Goal: Task Accomplishment & Management: Use online tool/utility

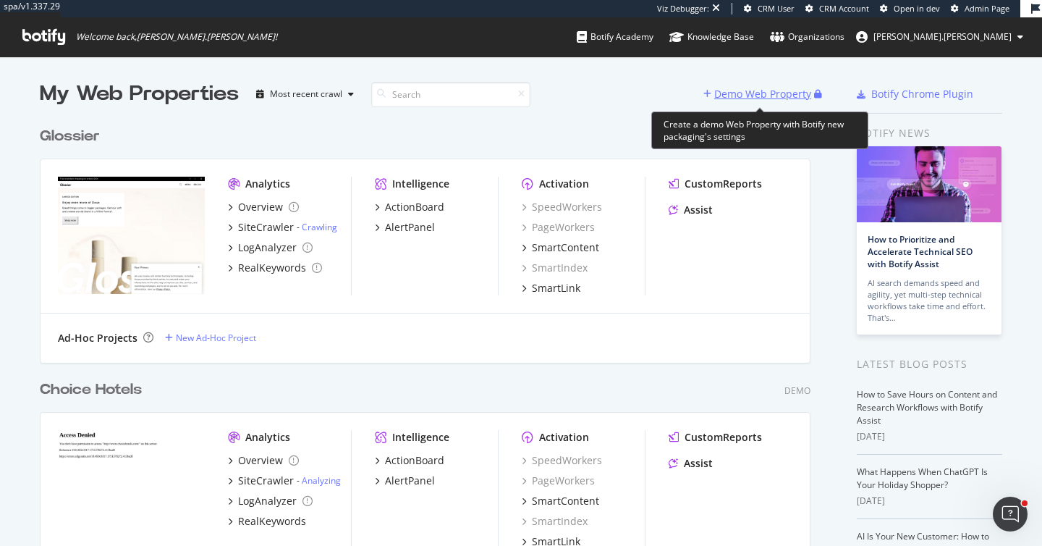
click at [760, 91] on div "Demo Web Property" at bounding box center [762, 94] width 97 height 14
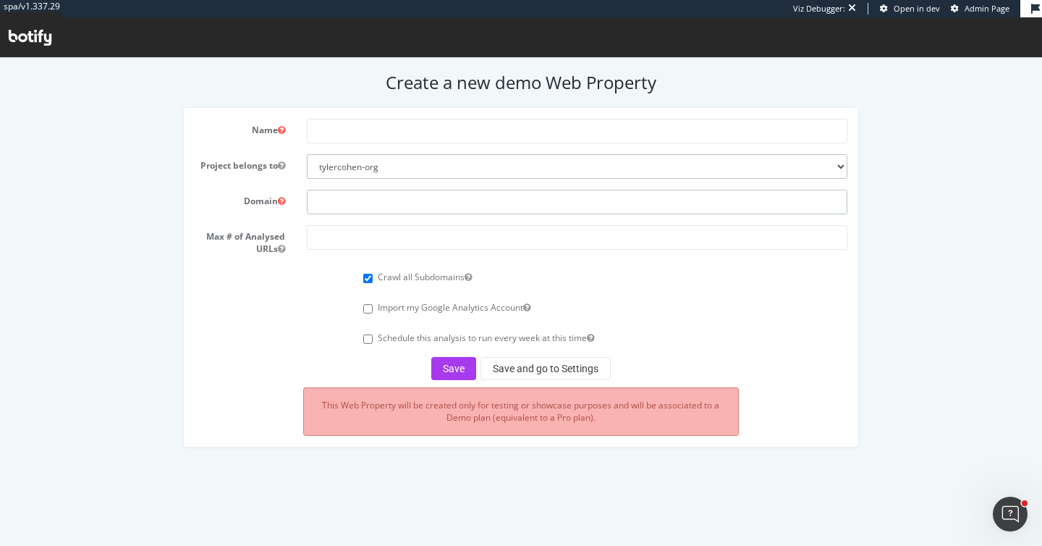
click at [349, 200] on input "text" at bounding box center [577, 202] width 540 height 25
paste input "[URL][DOMAIN_NAME]"
type input "[URL][DOMAIN_NAME]"
click at [331, 136] on input "text" at bounding box center [577, 131] width 540 height 25
type input "TurboTenant"
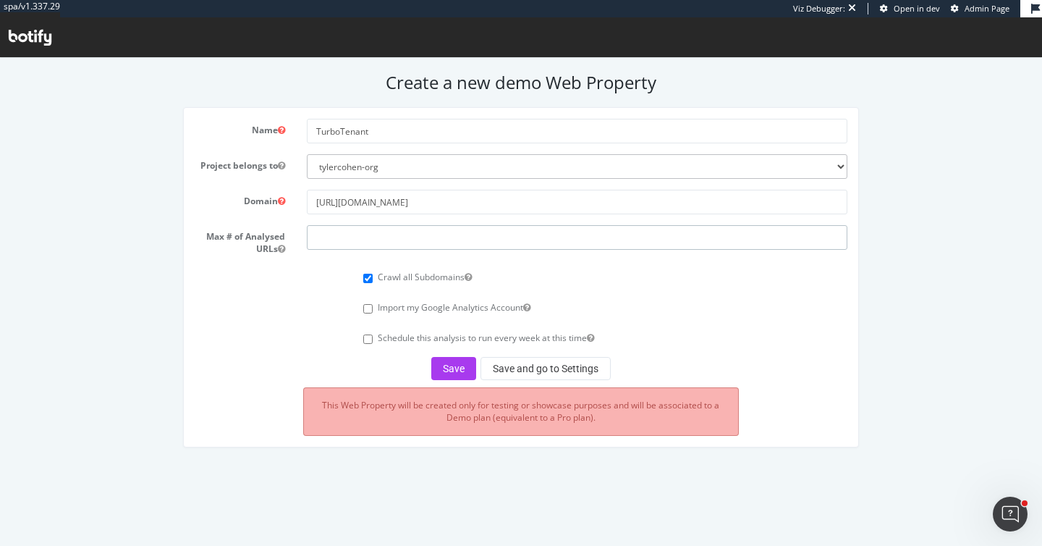
click at [324, 242] on input "number" at bounding box center [577, 237] width 540 height 25
type input "300000"
click at [536, 367] on button "Save and go to Settings" at bounding box center [545, 368] width 130 height 23
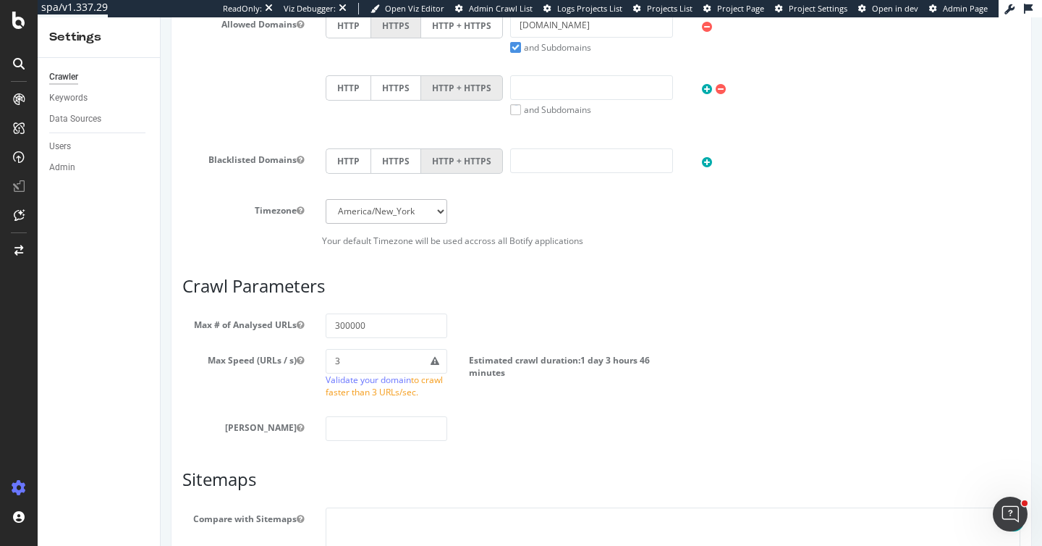
scroll to position [789, 0]
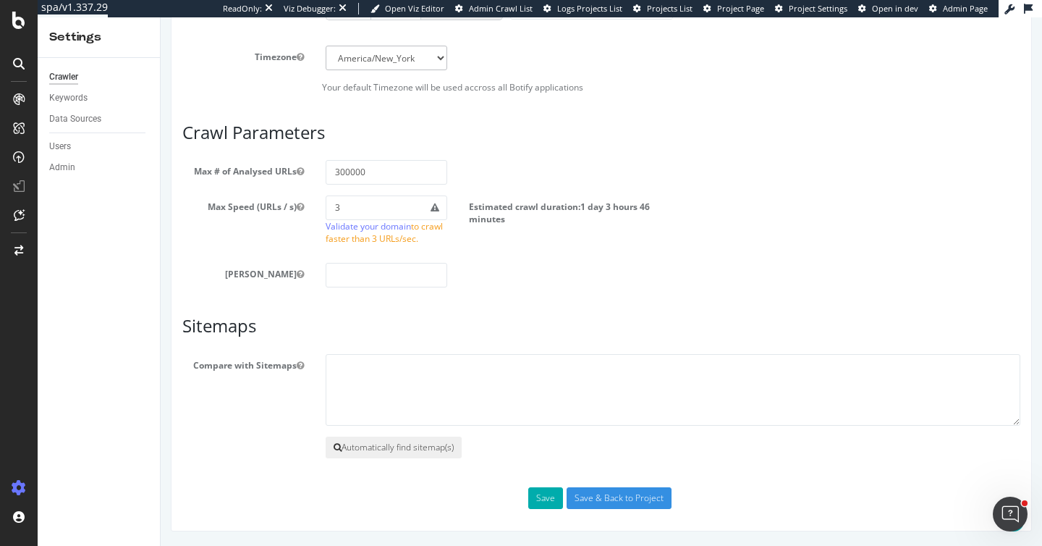
click at [367, 447] on button "Automatically find sitemap(s)" at bounding box center [394, 447] width 136 height 22
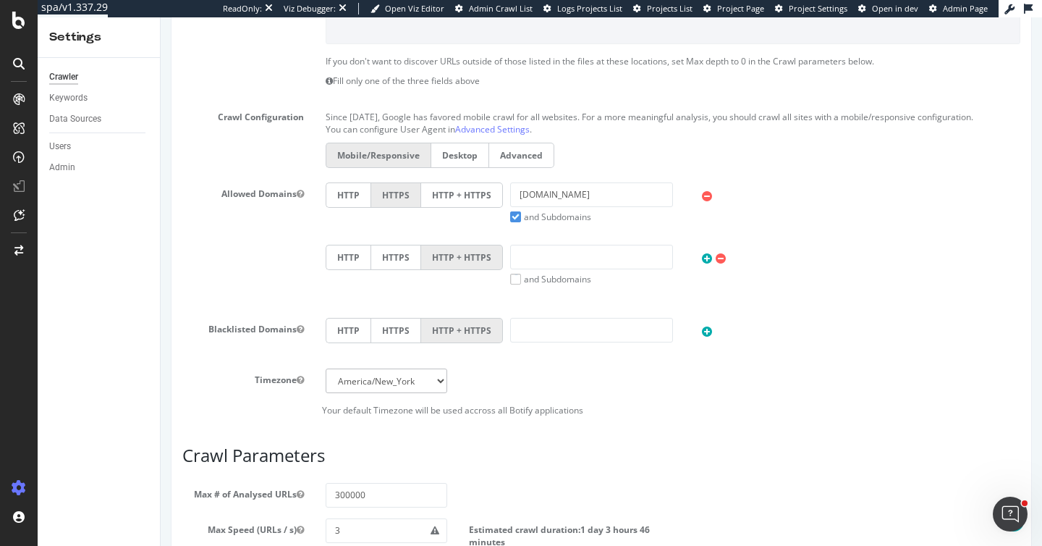
scroll to position [852, 0]
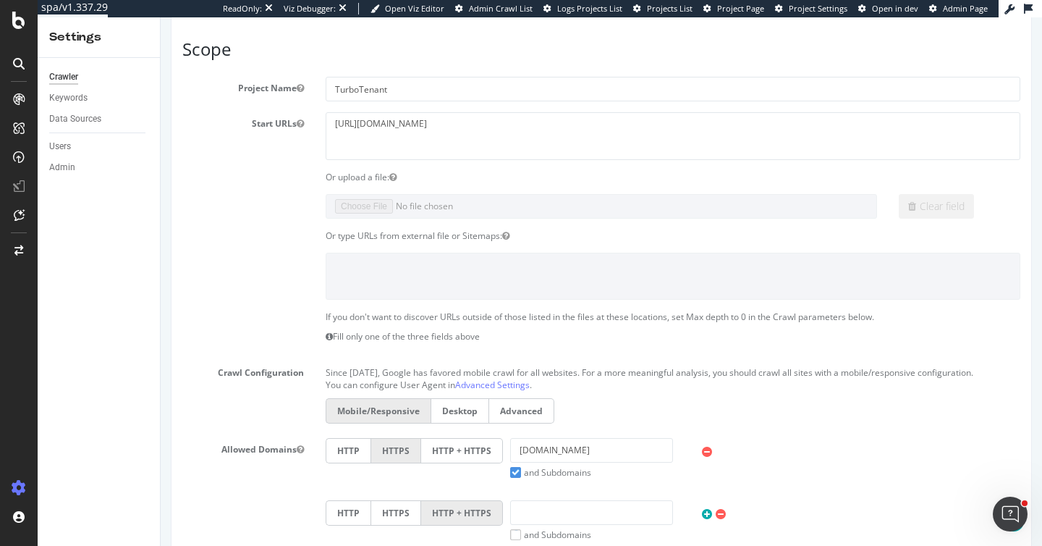
scroll to position [700, 0]
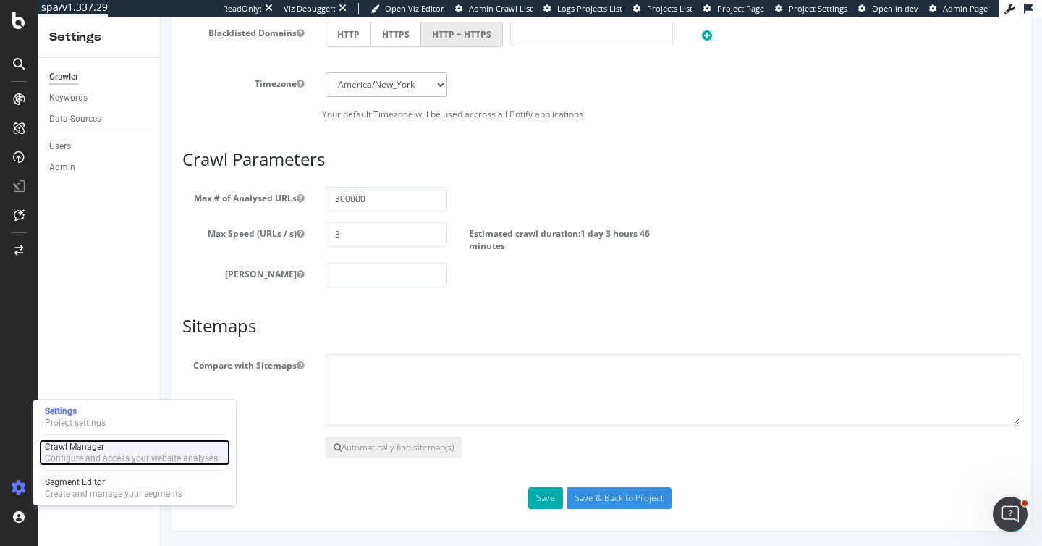
click at [53, 459] on div "Configure and access your website analyses" at bounding box center [131, 458] width 173 height 12
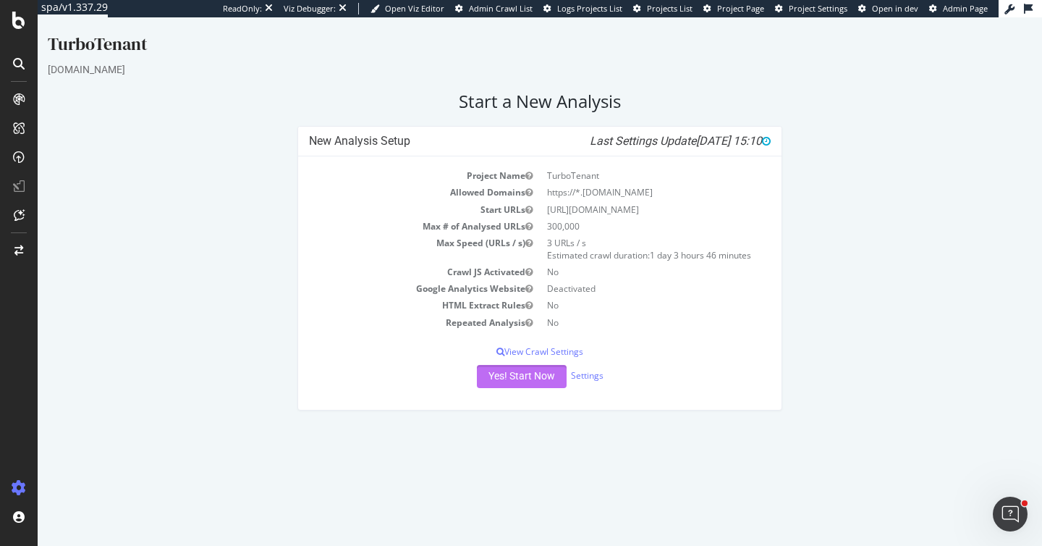
click at [520, 375] on button "Yes! Start Now" at bounding box center [522, 376] width 90 height 23
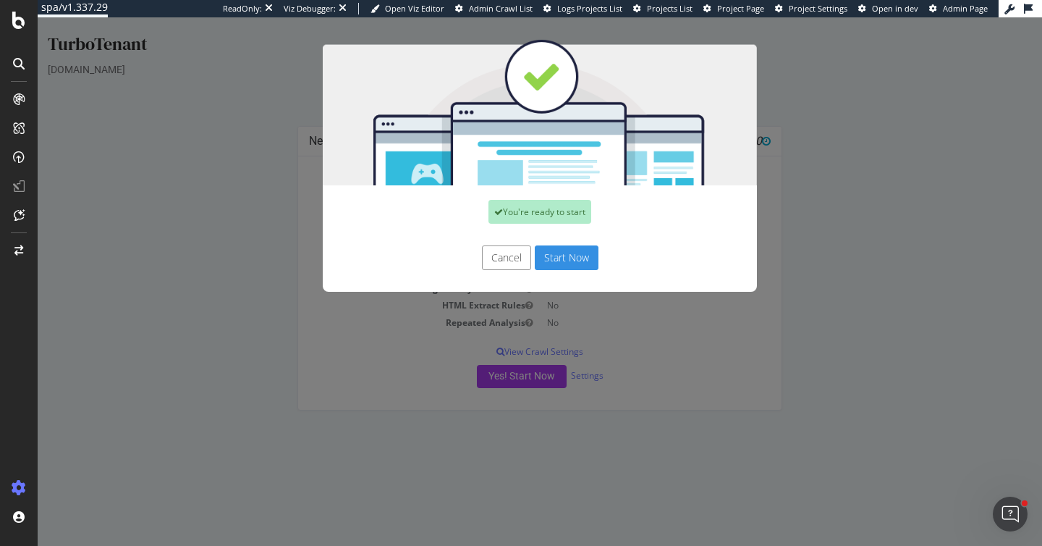
click at [566, 256] on button "Start Now" at bounding box center [567, 257] width 64 height 25
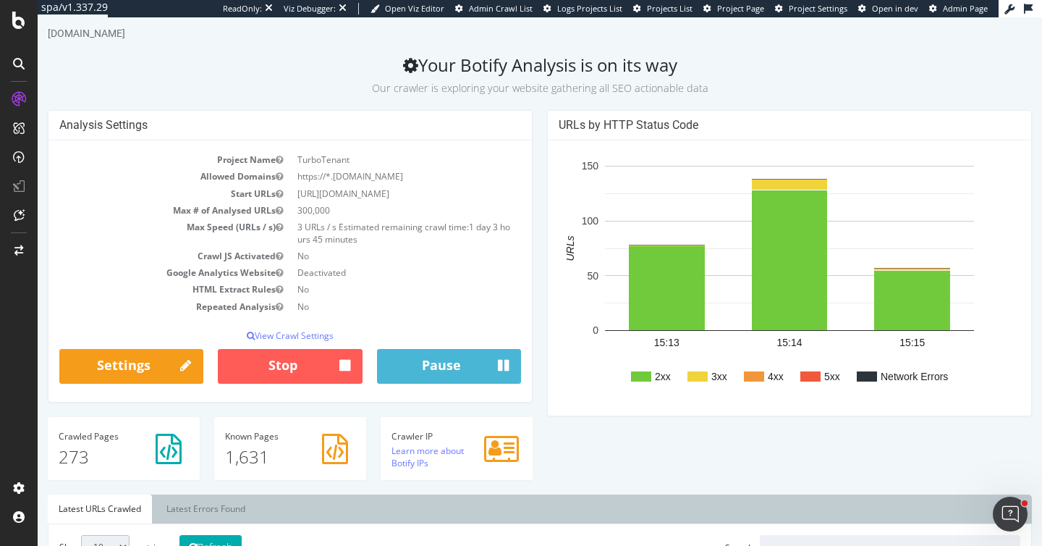
scroll to position [40, 0]
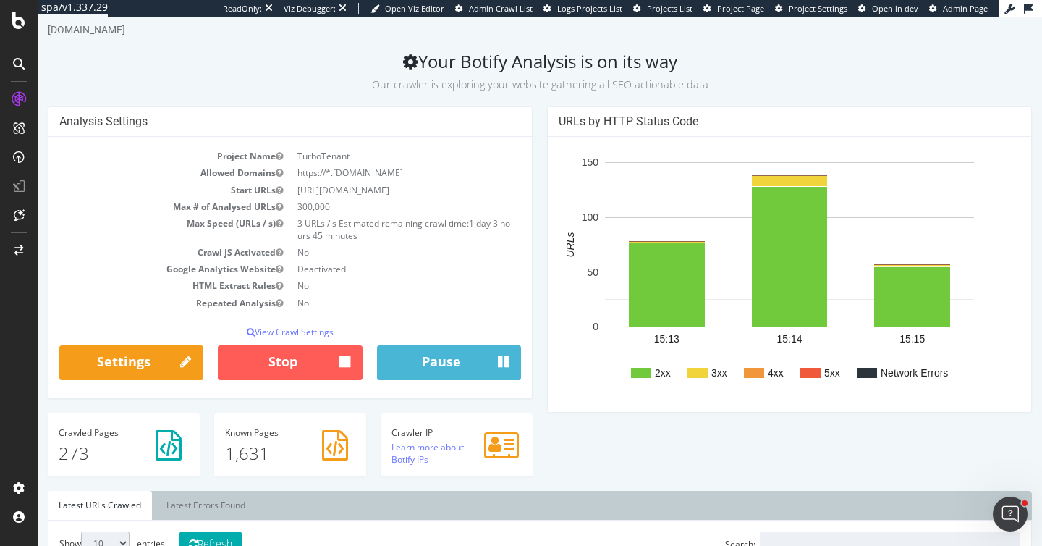
click at [314, 59] on h2 "Your Botify Analysis is on its way Our crawler is exploring your website gather…" at bounding box center [540, 71] width 984 height 41
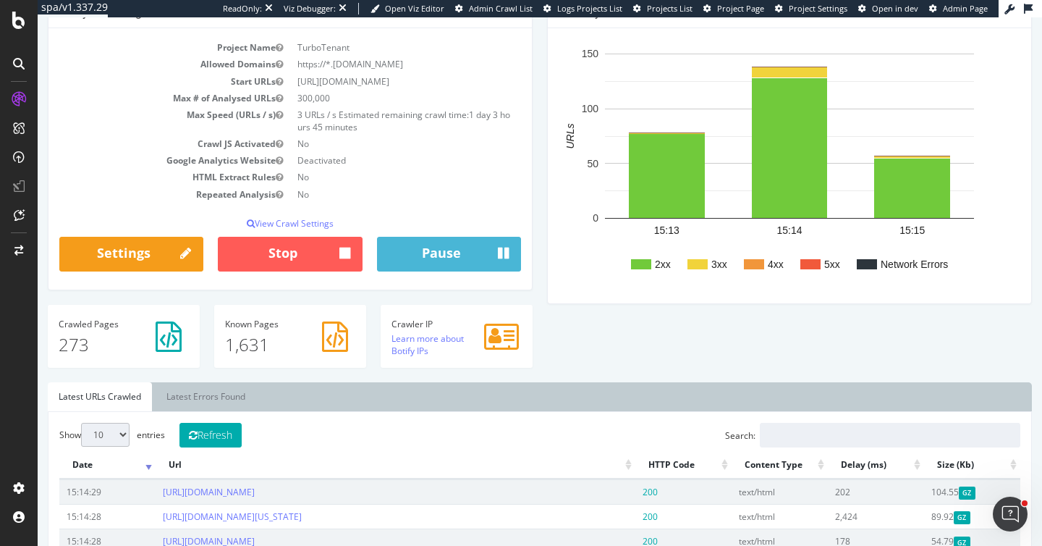
scroll to position [169, 0]
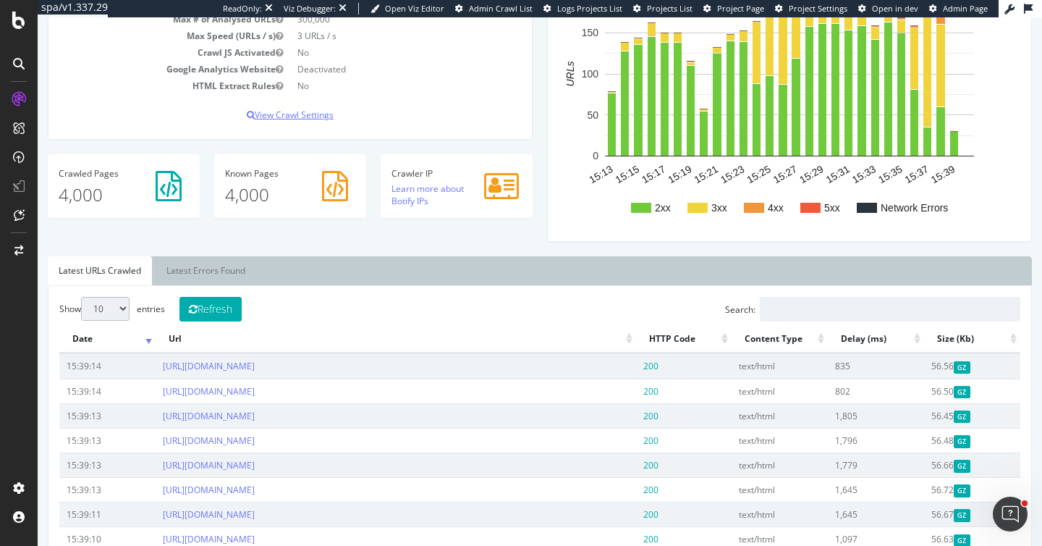
scroll to position [564, 0]
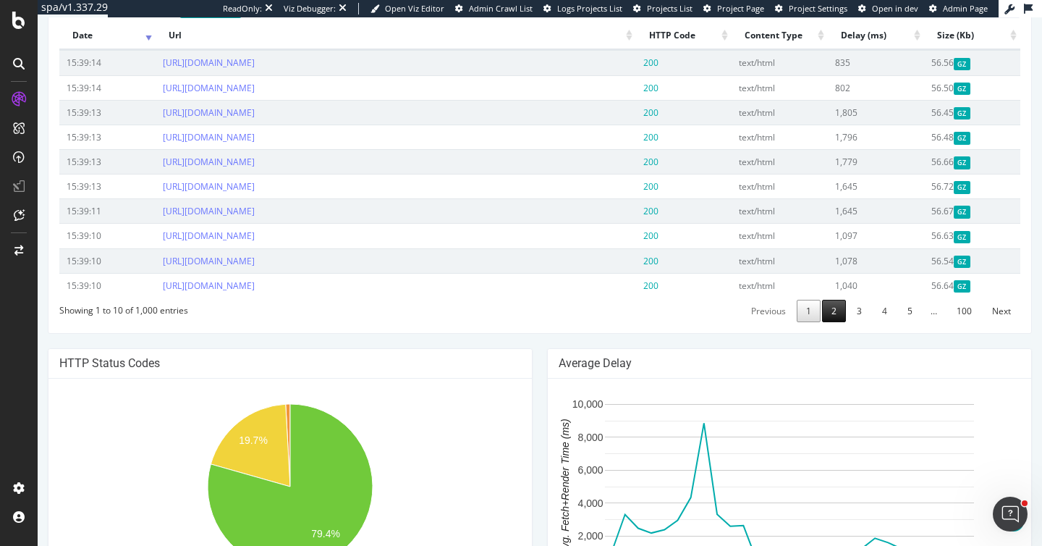
click at [835, 313] on link "2" at bounding box center [834, 311] width 24 height 22
click at [904, 310] on link "5" at bounding box center [910, 311] width 24 height 22
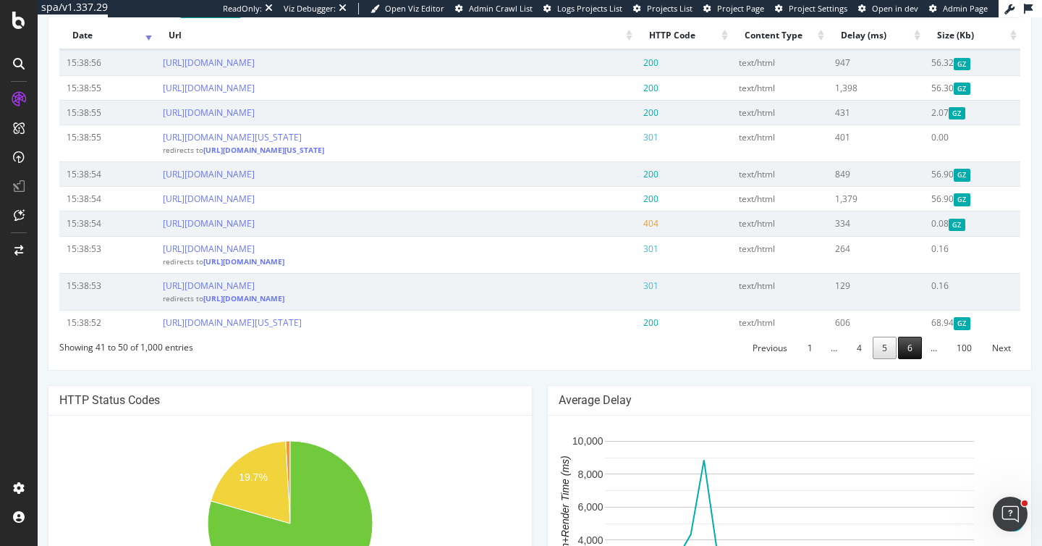
click at [907, 347] on link "6" at bounding box center [910, 347] width 24 height 22
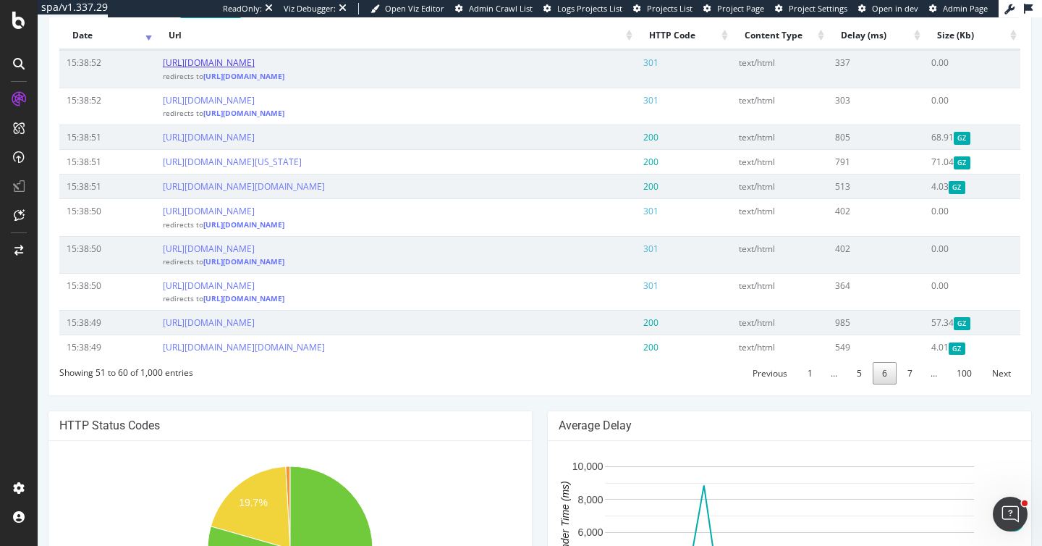
click at [255, 63] on link "https://testwpstaging.turbotenant.com/blog/take-amazing-property-photos/" at bounding box center [209, 62] width 92 height 12
click at [914, 384] on link "7" at bounding box center [910, 373] width 24 height 22
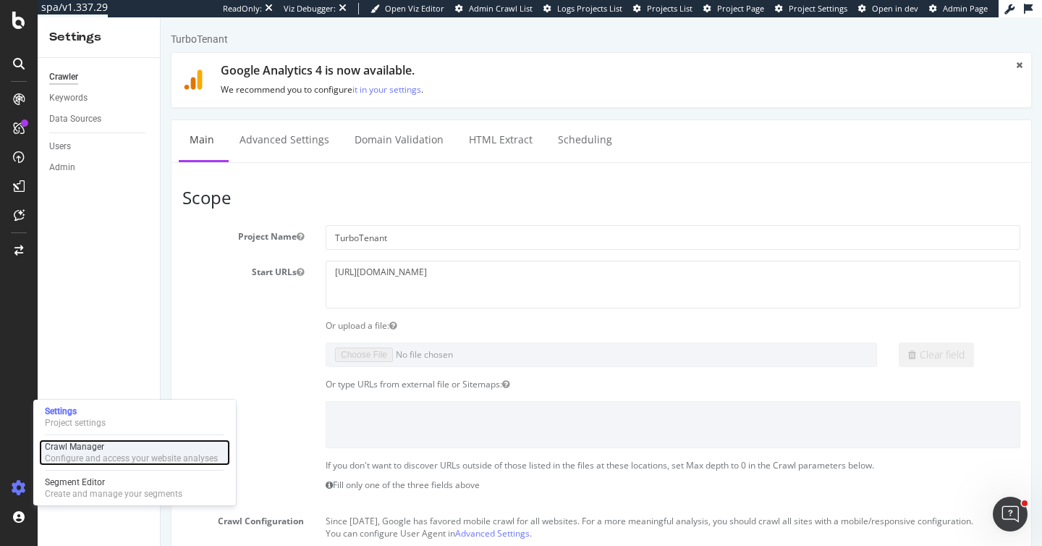
click at [82, 457] on div "Configure and access your website analyses" at bounding box center [131, 458] width 173 height 12
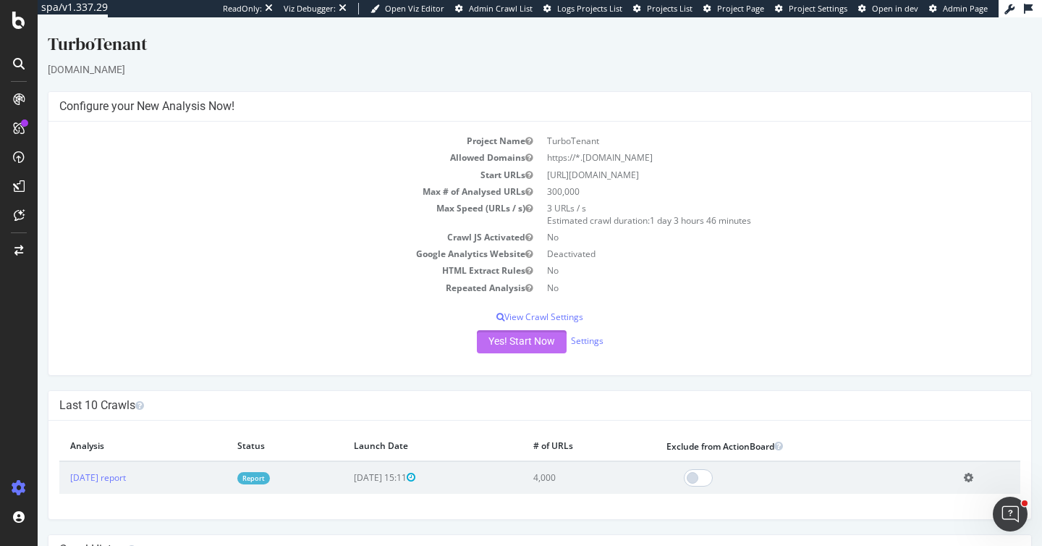
click at [502, 346] on button "Yes! Start Now" at bounding box center [522, 341] width 90 height 23
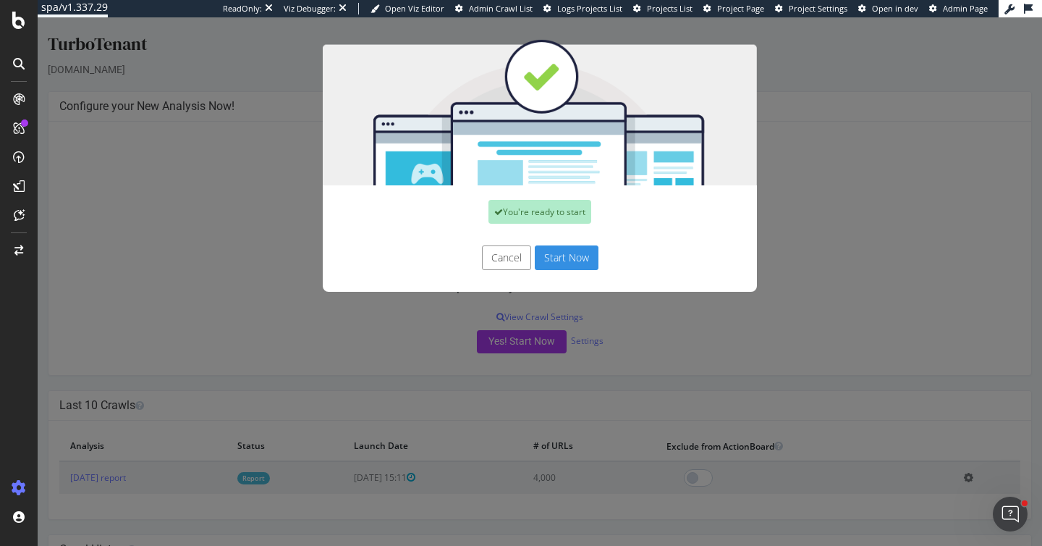
click at [176, 284] on div "You're ready to start Cancel Start Now" at bounding box center [540, 281] width 1004 height 528
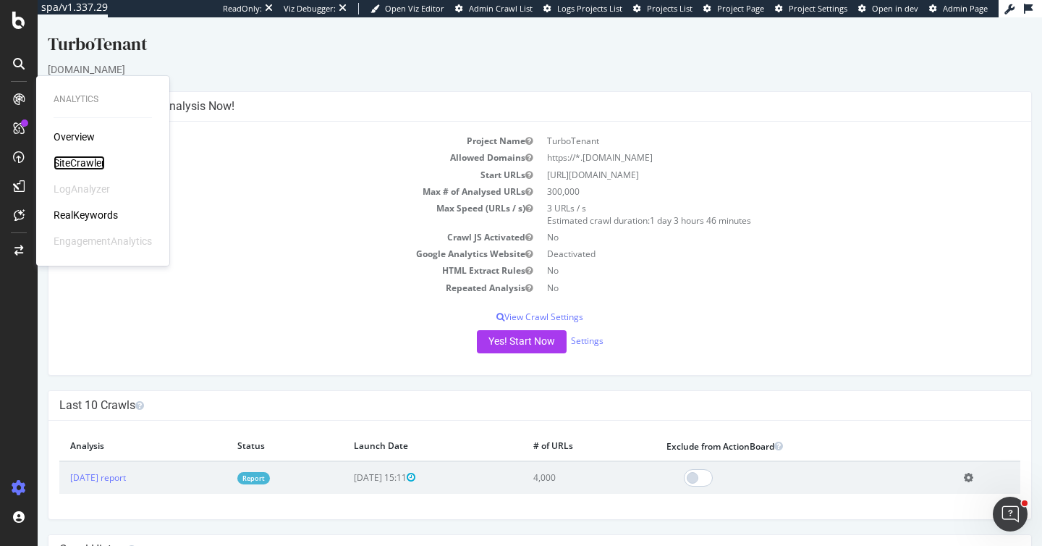
click at [82, 156] on div "SiteCrawler" at bounding box center [79, 163] width 51 height 14
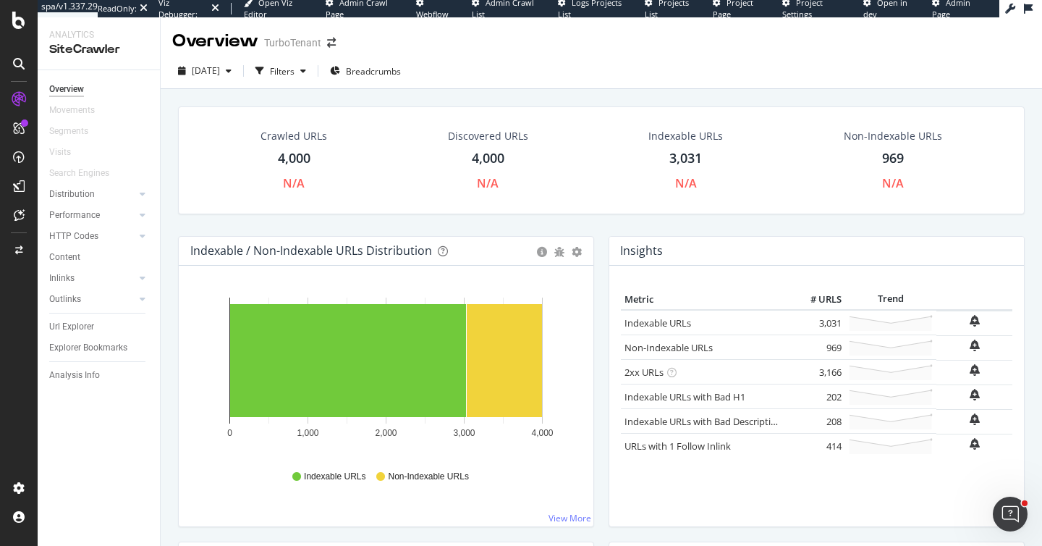
click at [308, 159] on div "4,000" at bounding box center [294, 158] width 33 height 19
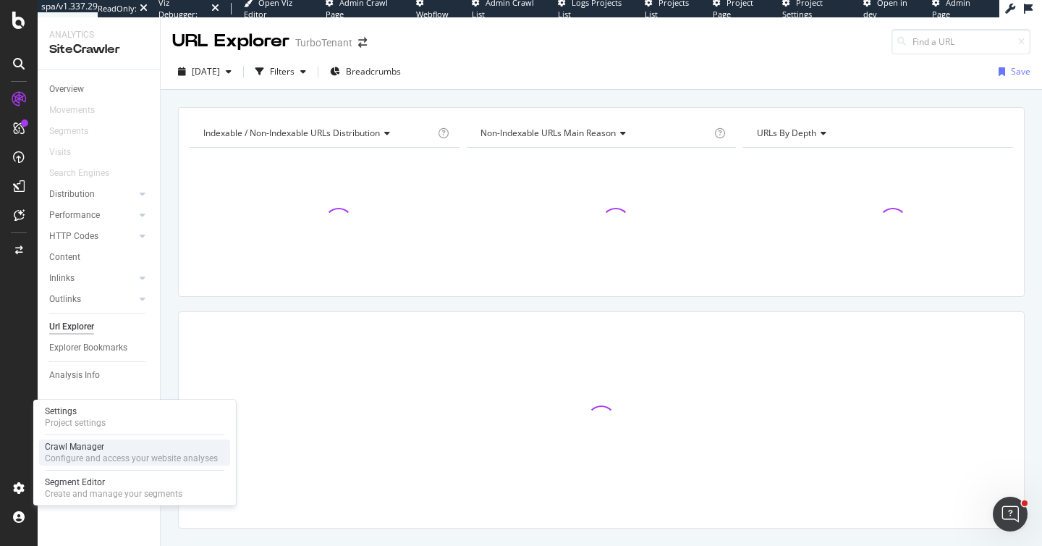
click at [57, 457] on div "Configure and access your website analyses" at bounding box center [131, 458] width 173 height 12
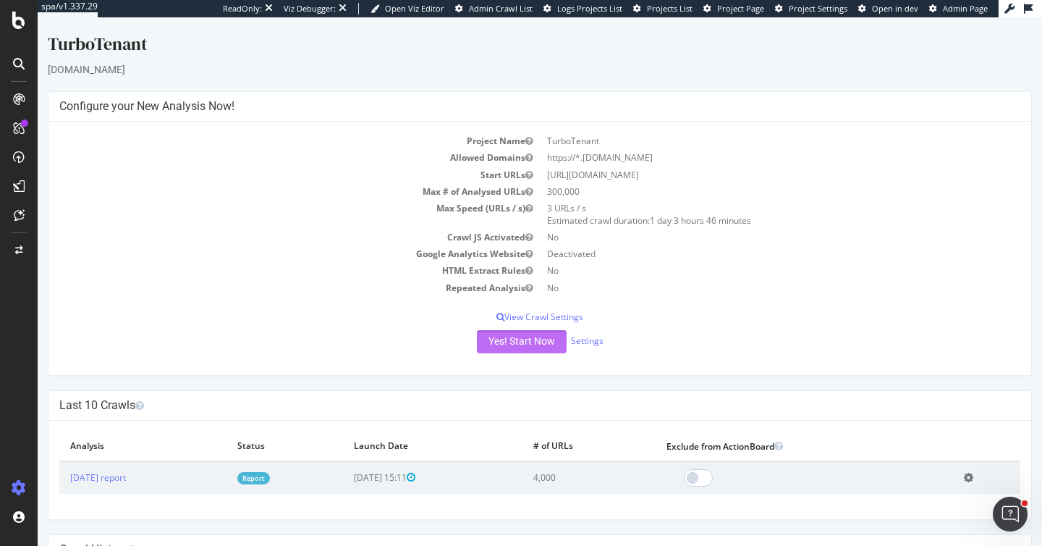
click at [503, 344] on button "Yes! Start Now" at bounding box center [522, 341] width 90 height 23
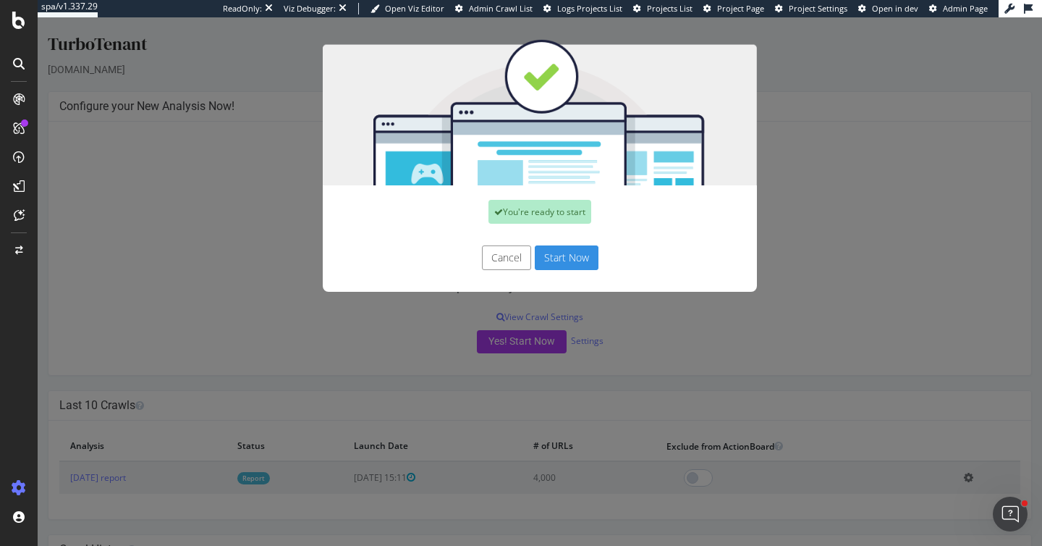
click at [575, 258] on button "Start Now" at bounding box center [567, 257] width 64 height 25
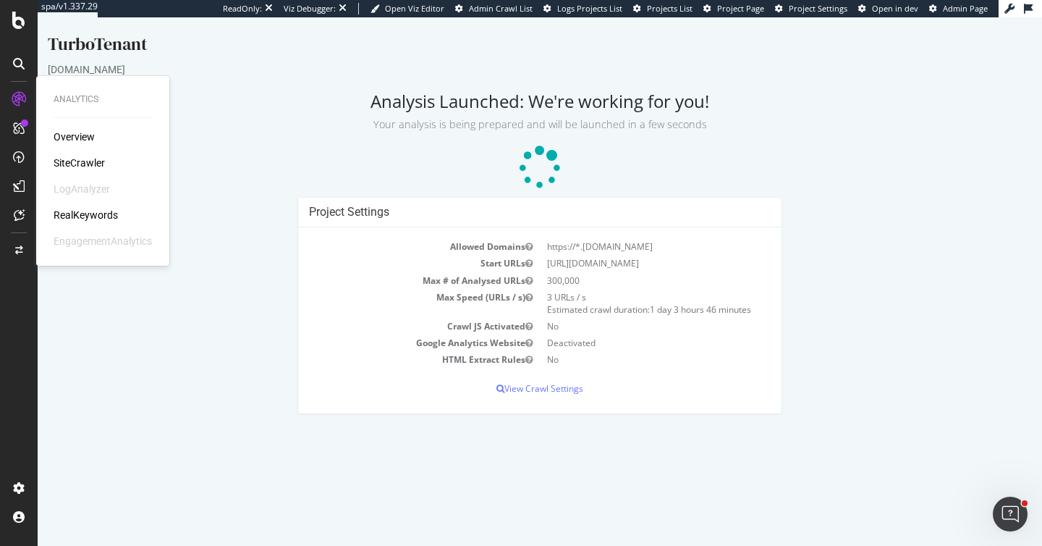
click at [67, 158] on div "SiteCrawler" at bounding box center [79, 163] width 51 height 14
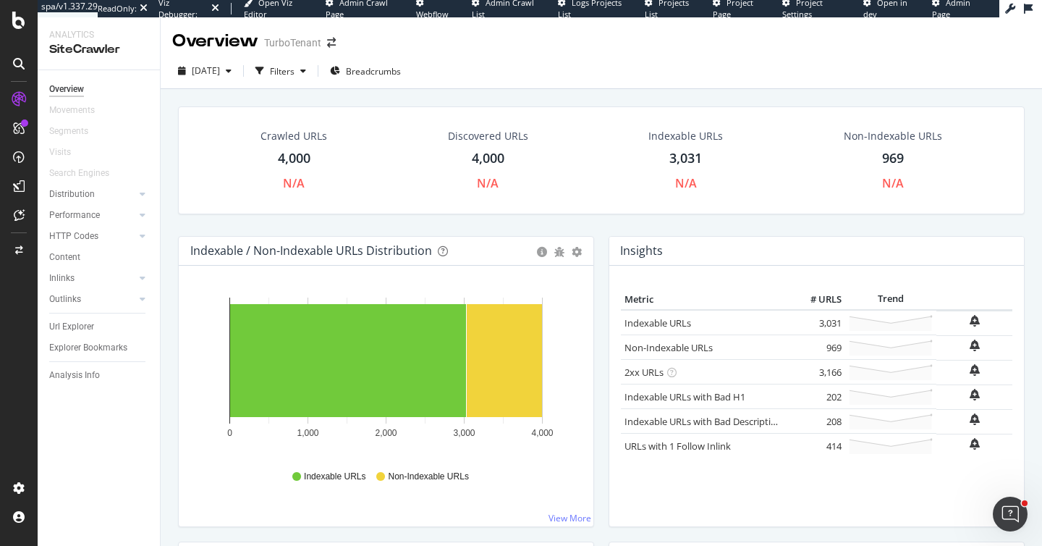
click at [283, 161] on div "4,000" at bounding box center [294, 158] width 33 height 19
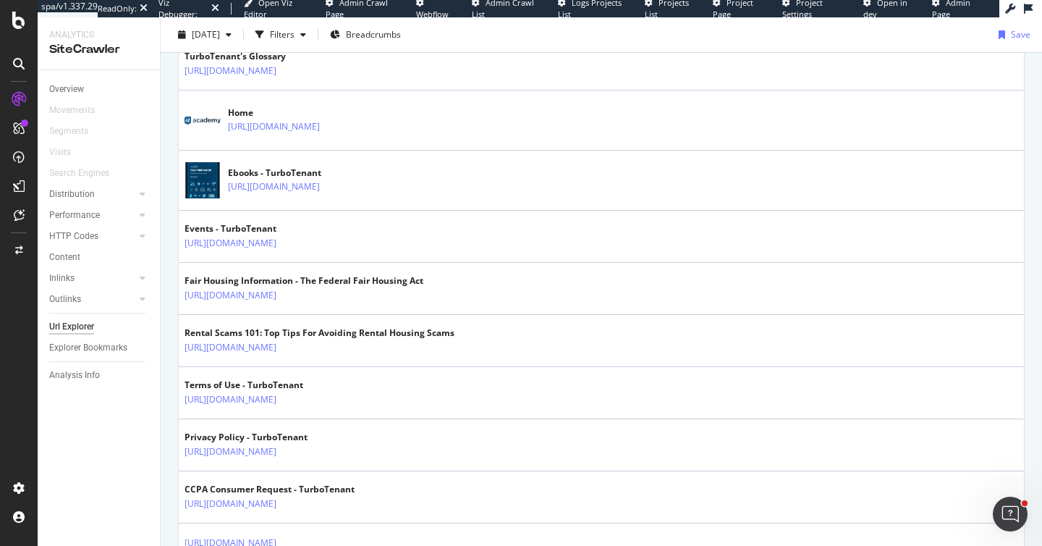
scroll to position [2807, 0]
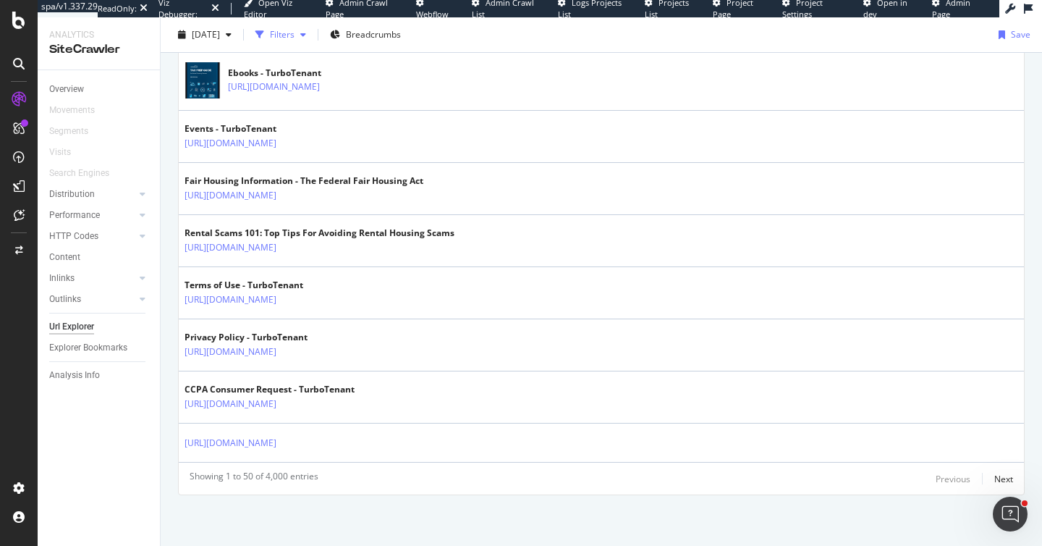
click at [294, 34] on div "Filters" at bounding box center [282, 34] width 25 height 12
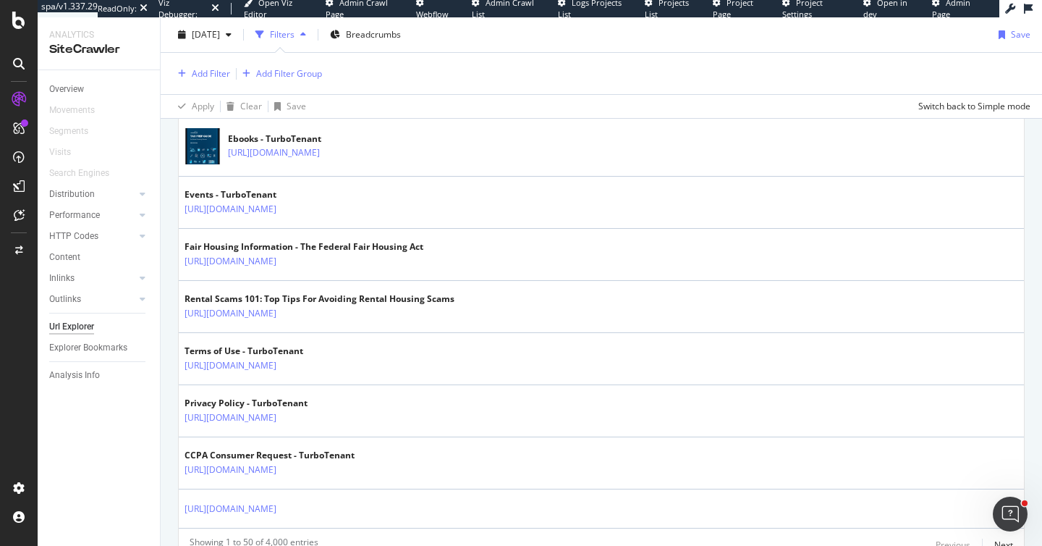
scroll to position [2873, 0]
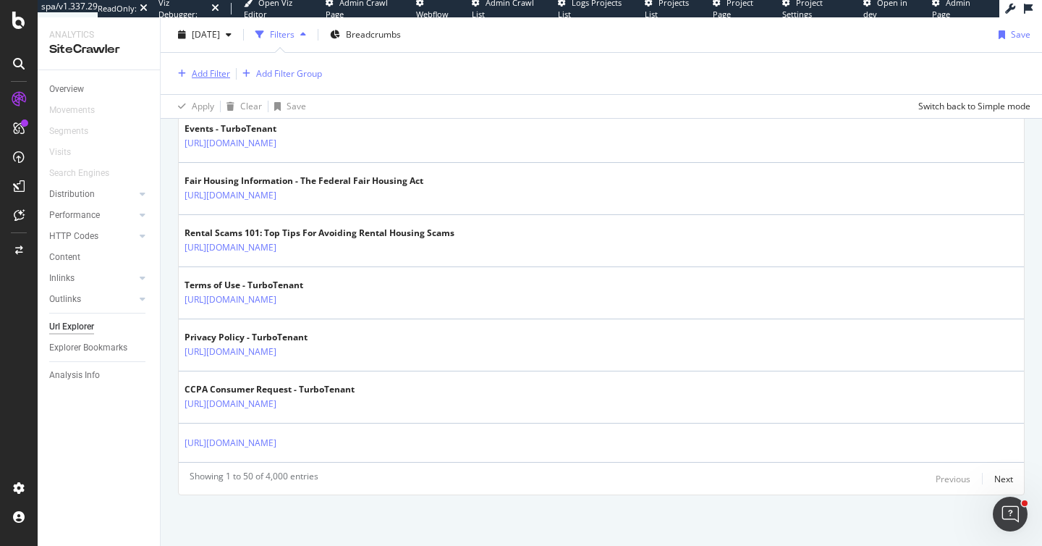
click at [210, 72] on div "Add Filter" at bounding box center [211, 73] width 38 height 12
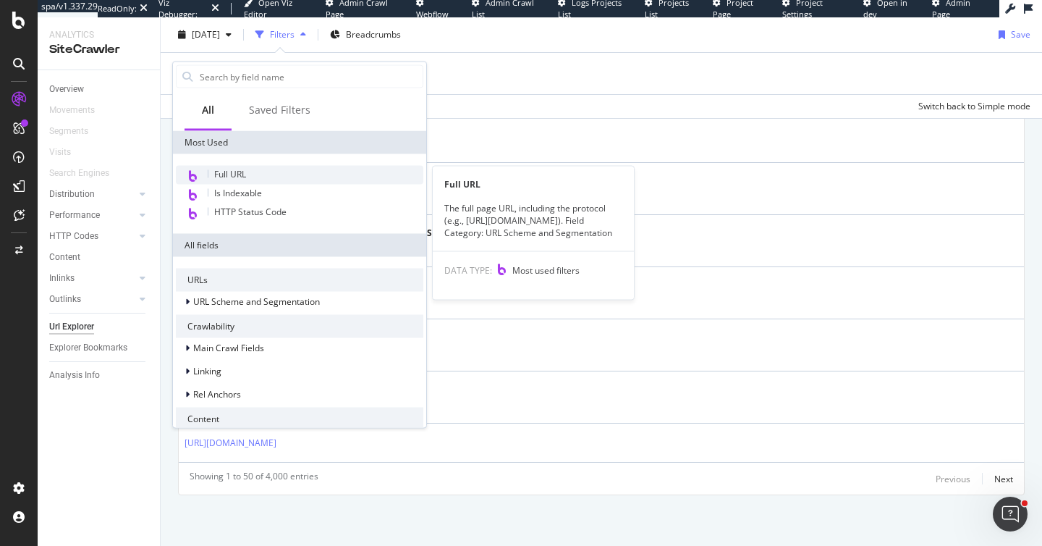
click at [245, 176] on span "Full URL" at bounding box center [230, 174] width 32 height 12
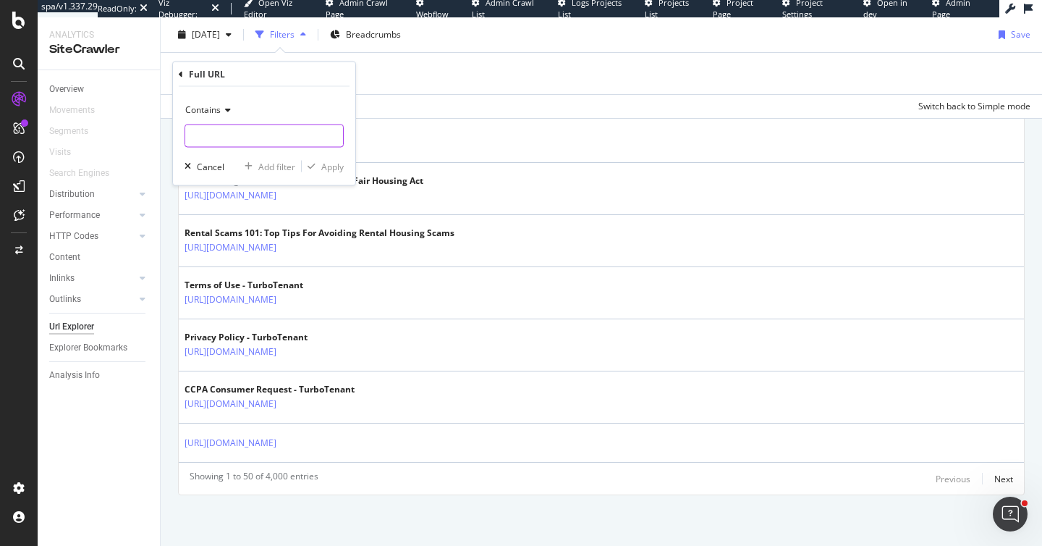
click at [229, 135] on input "text" at bounding box center [264, 135] width 158 height 23
type input "staging"
click at [331, 169] on div "Apply" at bounding box center [332, 166] width 22 height 12
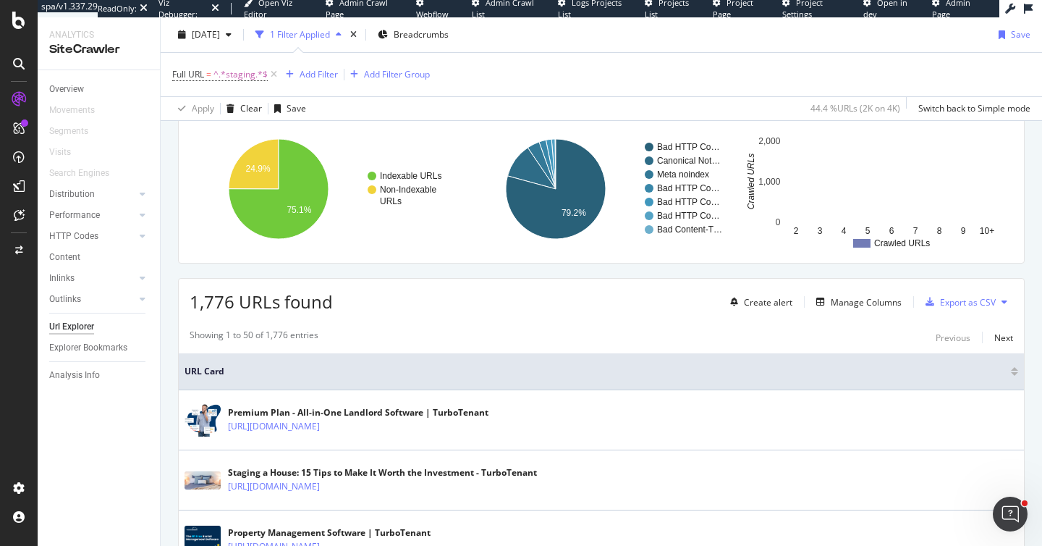
scroll to position [2800, 0]
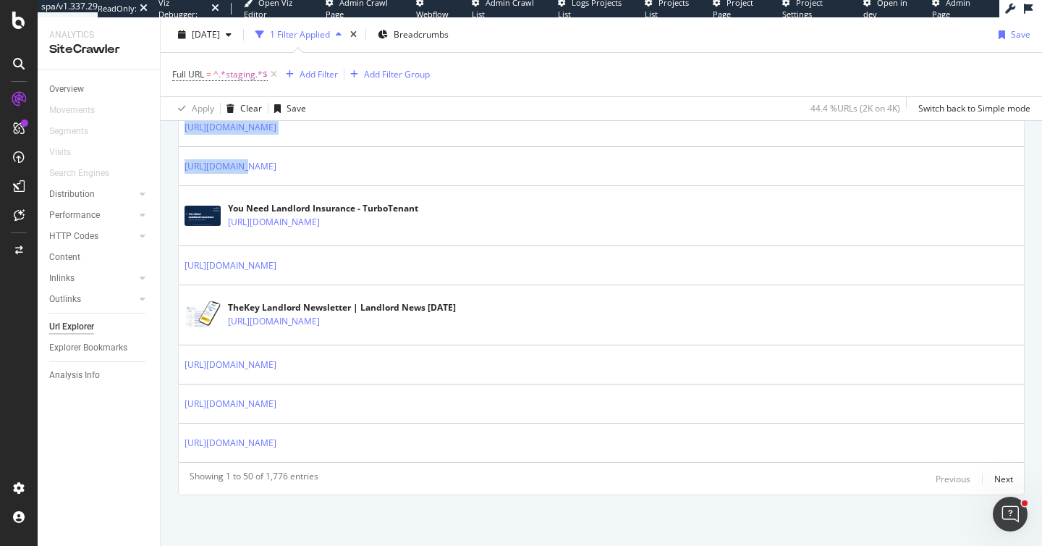
drag, startPoint x: 404, startPoint y: 182, endPoint x: 177, endPoint y: 166, distance: 227.0
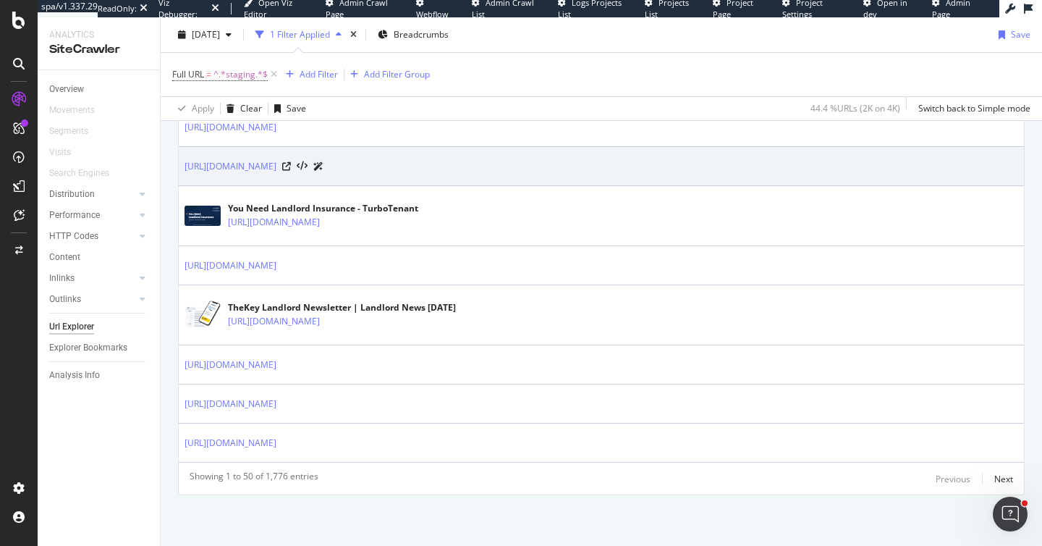
click at [221, 153] on td "https://testwpstaging.turbotenant.com/sitemap_index.xml" at bounding box center [601, 166] width 845 height 39
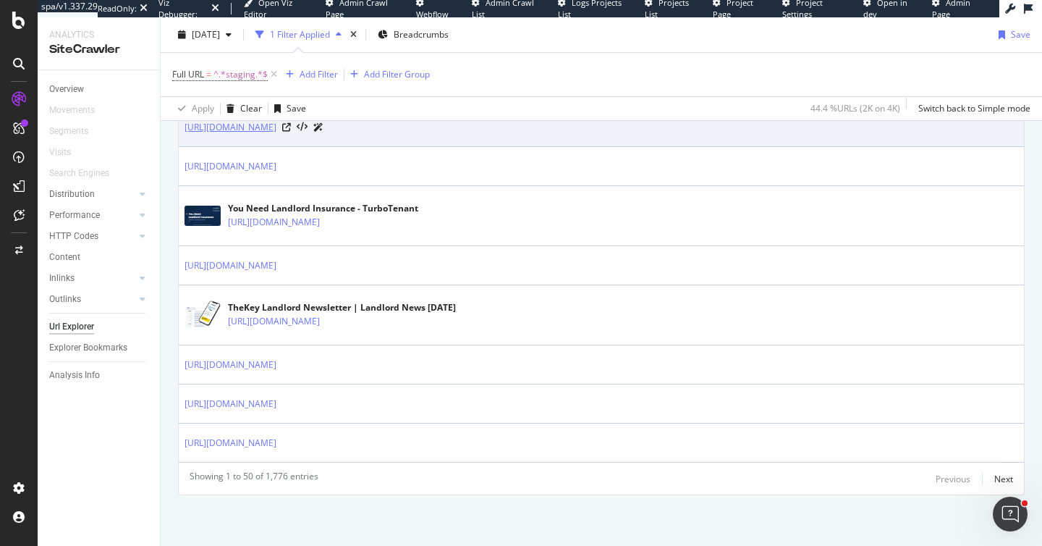
drag, startPoint x: 436, startPoint y: 142, endPoint x: 187, endPoint y: 130, distance: 249.2
click at [187, 130] on td "CCPA Consumer Request - TurboTenant https://testwpstaging.turbotenant.com/ccpa-…" at bounding box center [601, 121] width 845 height 52
copy link "[URL][DOMAIN_NAME]"
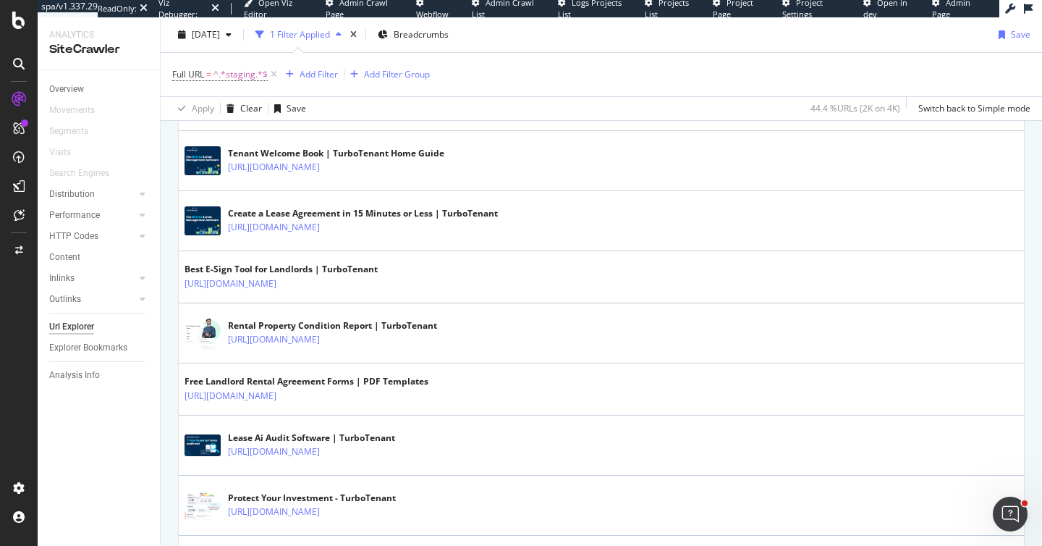
scroll to position [1109, 0]
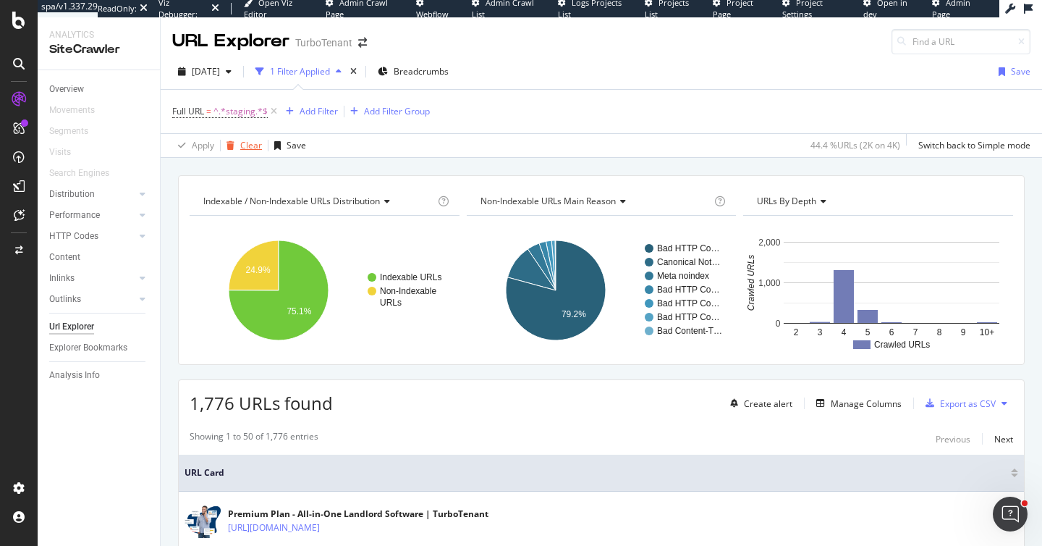
click at [250, 140] on div "Clear" at bounding box center [251, 145] width 22 height 12
